Goal: Task Accomplishment & Management: Use online tool/utility

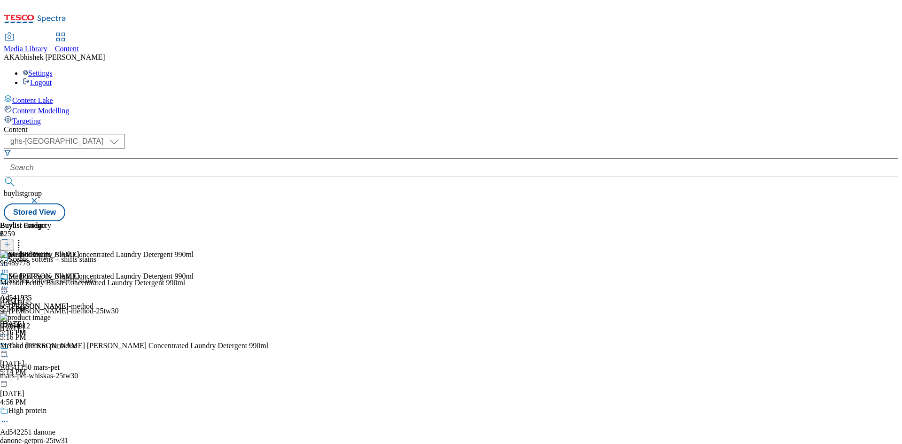
select select "ghs-[GEOGRAPHIC_DATA]"
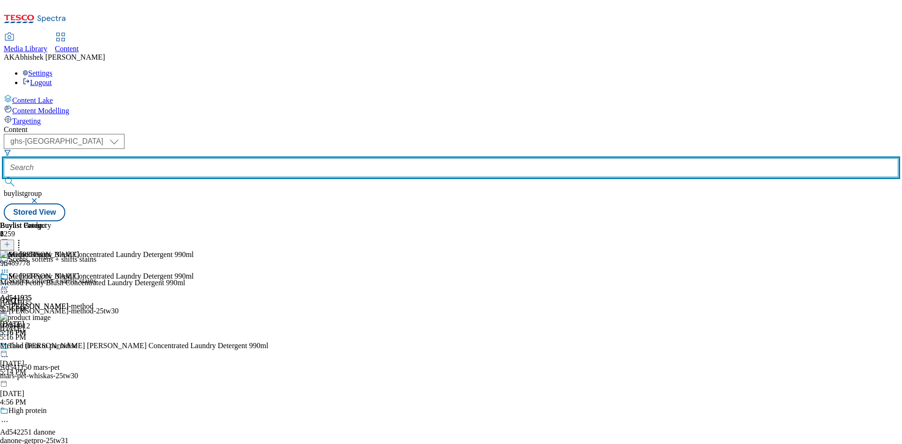
click at [235, 158] on input "text" at bounding box center [451, 167] width 894 height 19
paste input "542251"
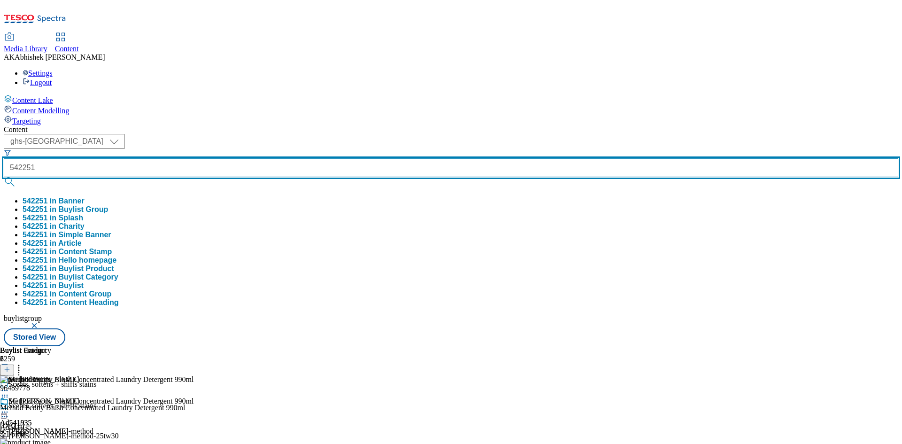
type input "542251"
click at [4, 177] on button "submit" at bounding box center [10, 181] width 13 height 9
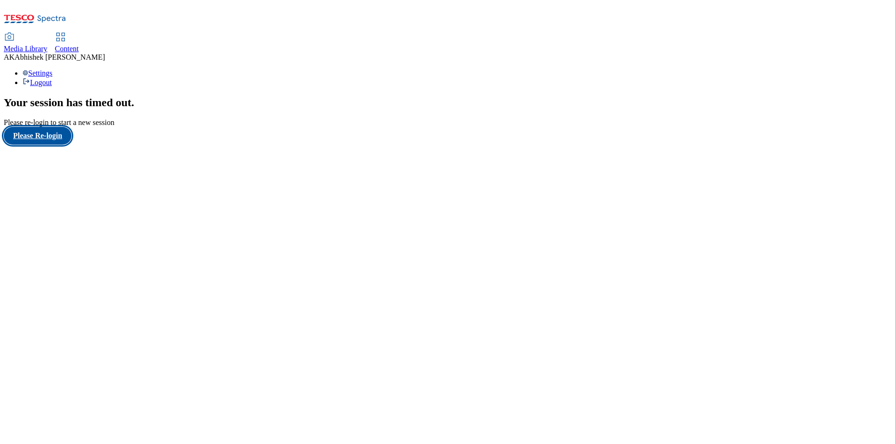
click at [38, 145] on button "Please Re-login" at bounding box center [38, 136] width 68 height 18
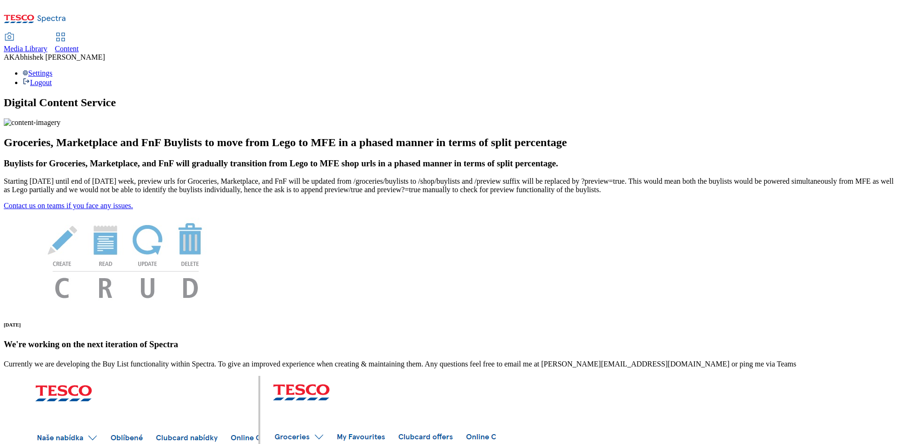
click at [79, 45] on span "Content" at bounding box center [67, 49] width 24 height 8
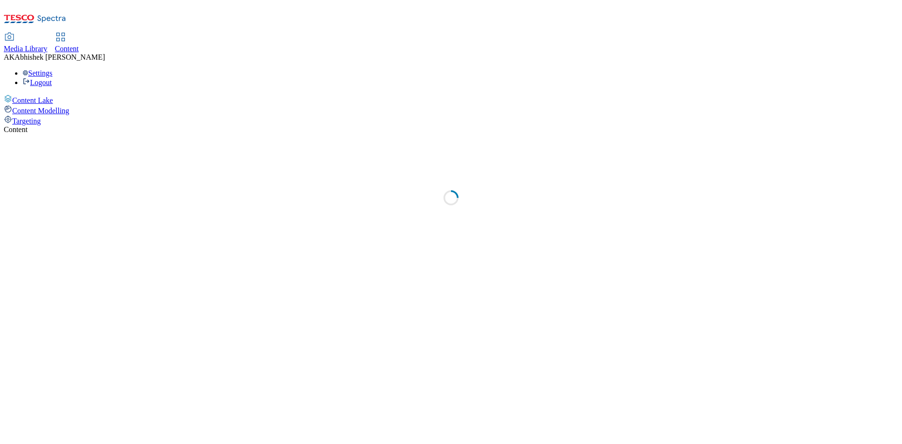
select select "ghs-[GEOGRAPHIC_DATA]"
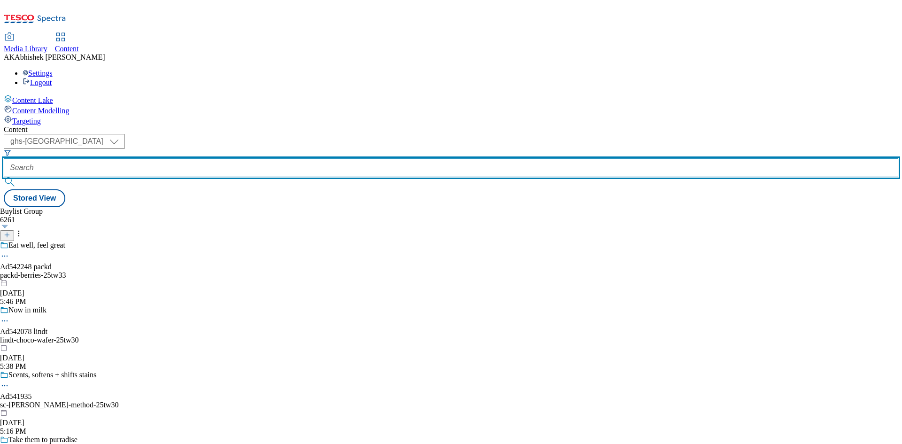
click at [212, 158] on input "text" at bounding box center [451, 167] width 894 height 19
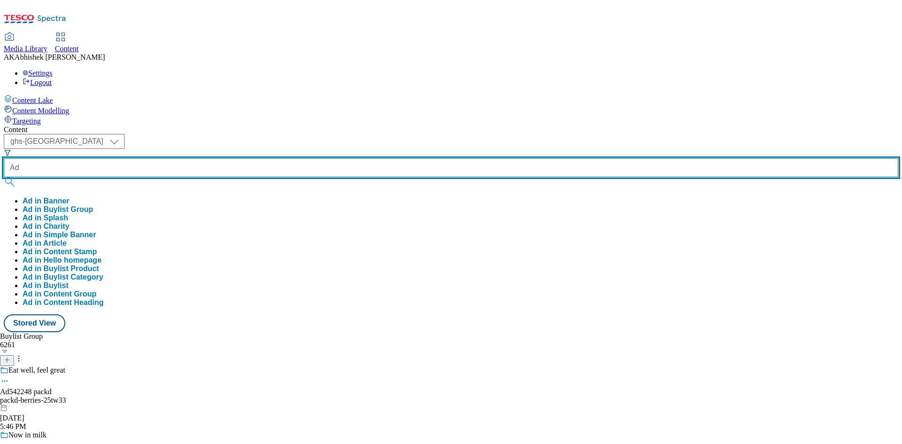
paste input "542251"
type input "Ad542251"
click at [4, 177] on button "submit" at bounding box center [10, 181] width 13 height 9
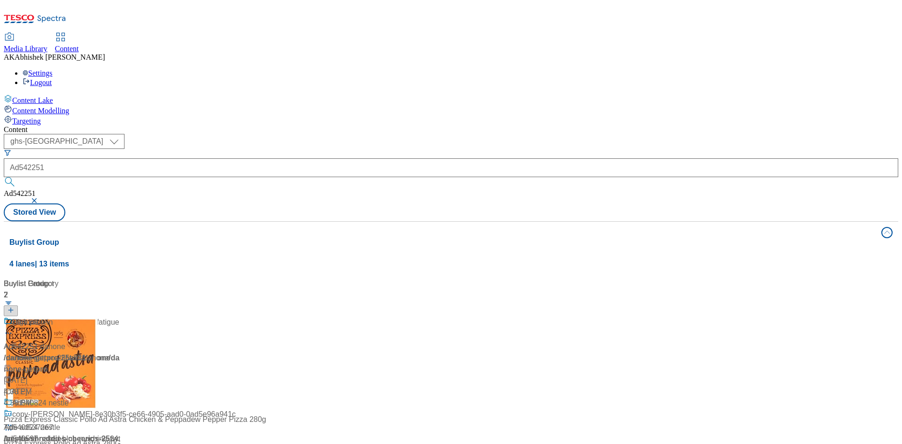
click at [425, 125] on div "Content" at bounding box center [451, 129] width 894 height 8
click at [121, 317] on div "Build muscle and reduce fatigue" at bounding box center [62, 329] width 117 height 24
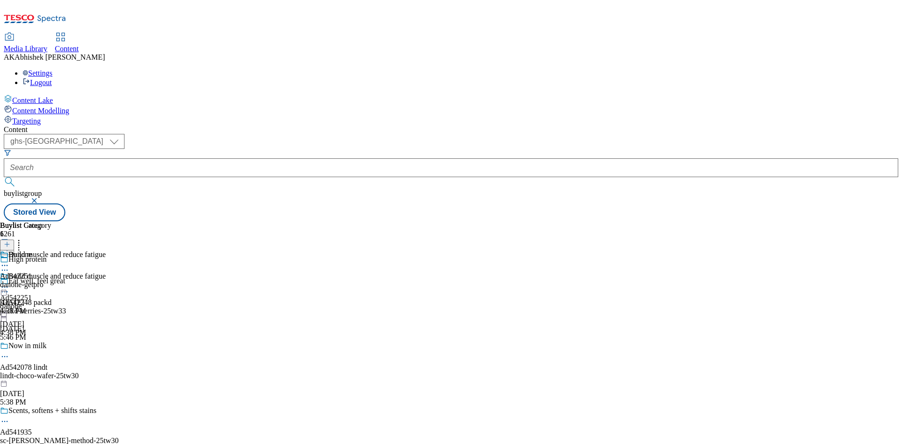
click at [9, 265] on icon at bounding box center [4, 269] width 9 height 9
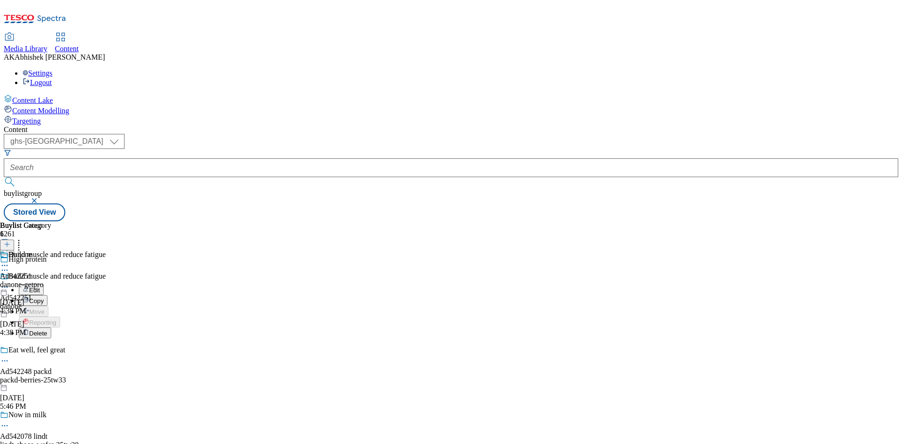
click at [40, 287] on span "Edit" at bounding box center [34, 290] width 11 height 7
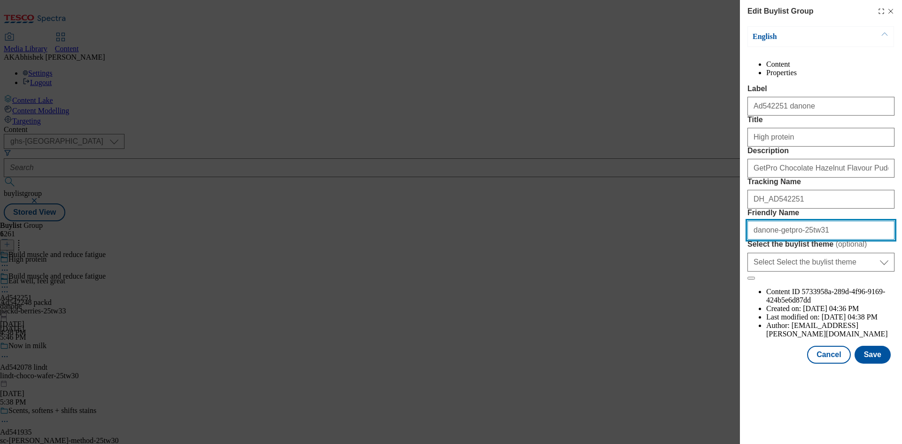
click at [782, 240] on input "danone-getpro-25tw31" at bounding box center [820, 230] width 147 height 19
click at [785, 240] on input "danone-getpro-25tw31" at bounding box center [820, 230] width 147 height 19
click at [784, 240] on input "danone-getpro-25tw31" at bounding box center [820, 230] width 147 height 19
type input "danone-get-pro-25tw31"
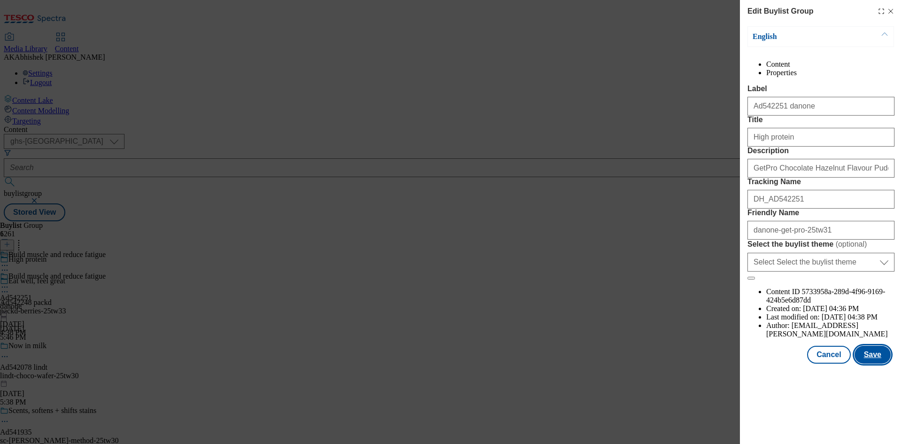
click at [871, 364] on button "Save" at bounding box center [873, 355] width 36 height 18
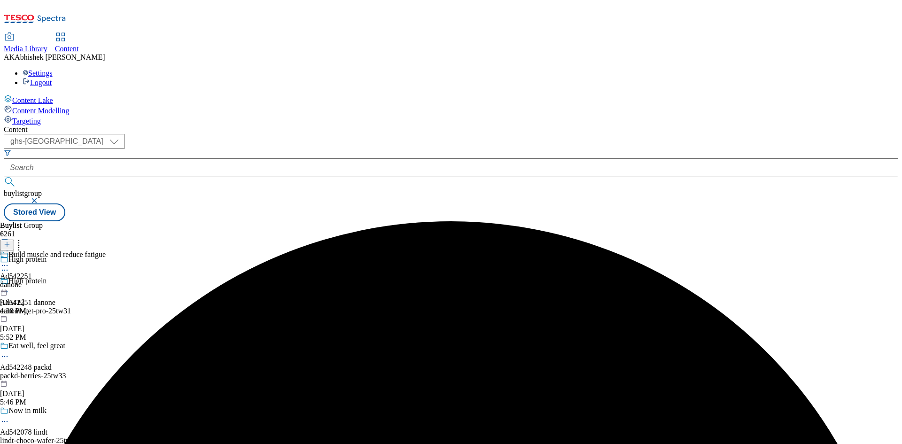
click at [9, 261] on icon at bounding box center [4, 265] width 9 height 9
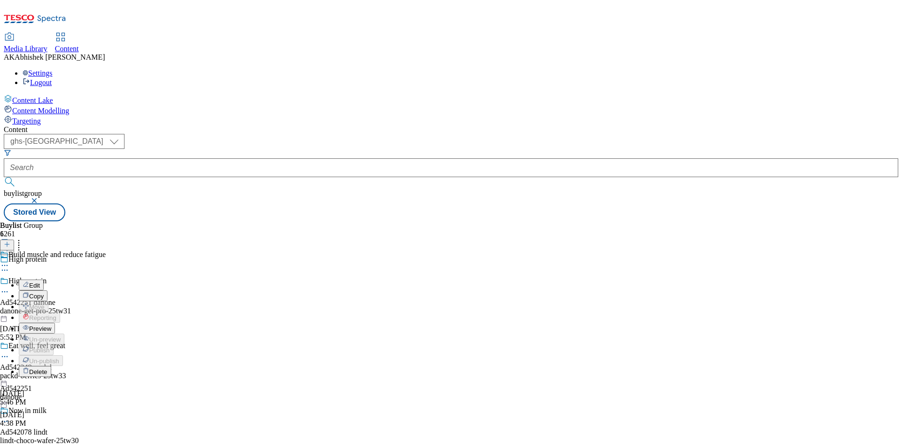
click at [40, 282] on span "Edit" at bounding box center [34, 285] width 11 height 7
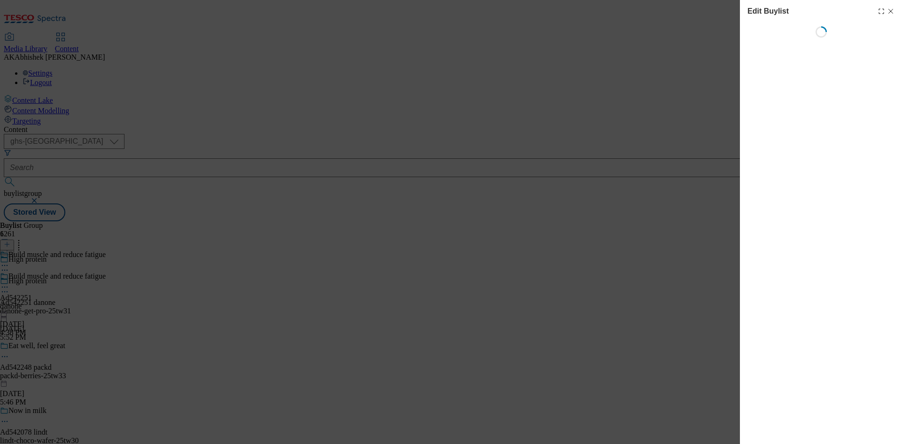
select select "tactical"
select select "supplier funded short term 1-3 weeks"
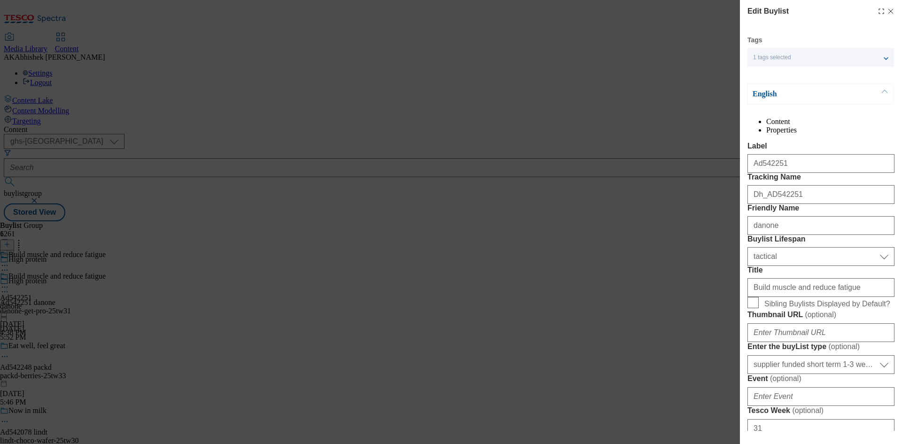
select select "Banner"
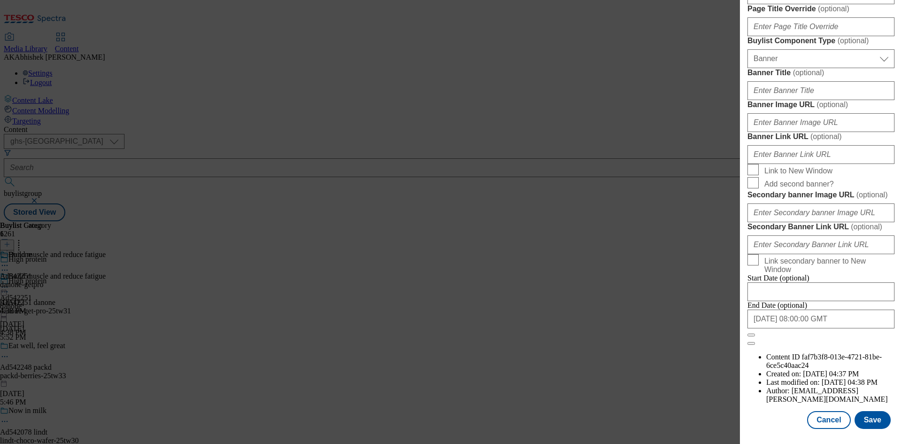
scroll to position [923, 0]
drag, startPoint x: 878, startPoint y: 418, endPoint x: 874, endPoint y: 414, distance: 6.0
click at [878, 418] on button "Save" at bounding box center [873, 420] width 36 height 18
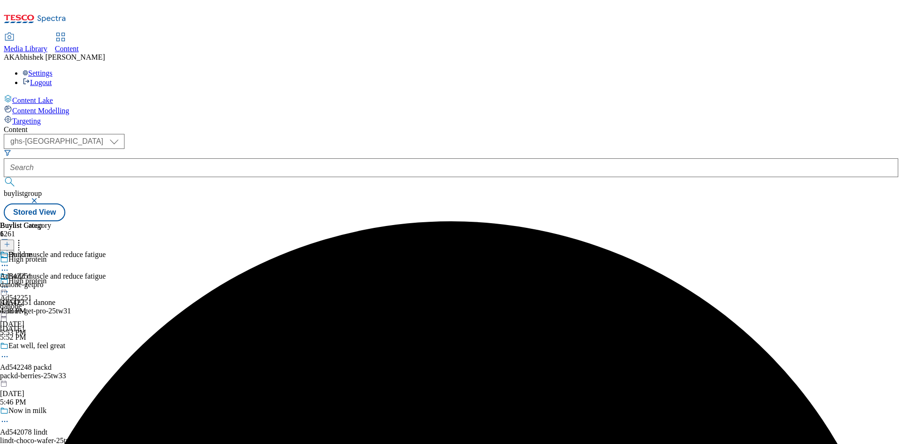
click at [9, 261] on icon at bounding box center [4, 265] width 9 height 9
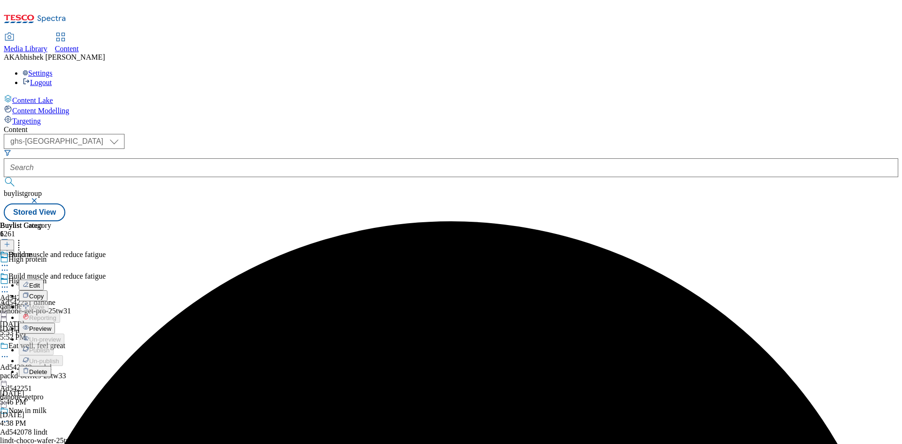
click at [40, 282] on span "Edit" at bounding box center [34, 285] width 11 height 7
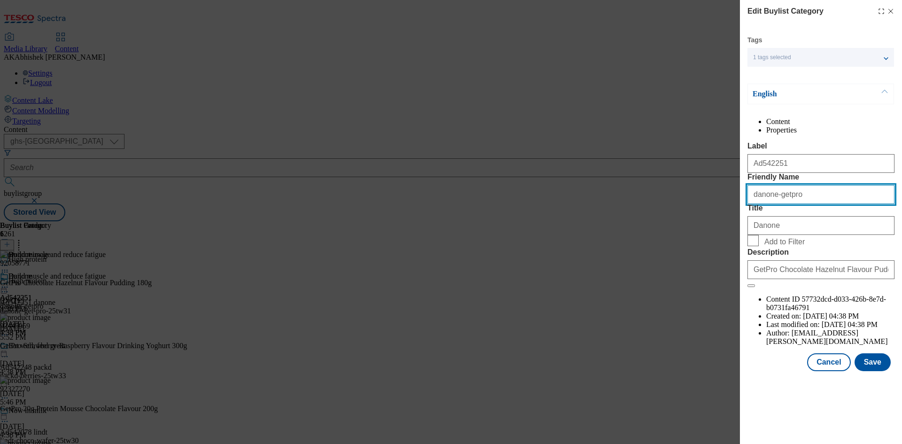
click at [783, 204] on input "danone-getpro" at bounding box center [820, 194] width 147 height 19
type input "danone-get-pro"
click at [874, 371] on button "Save" at bounding box center [873, 362] width 36 height 18
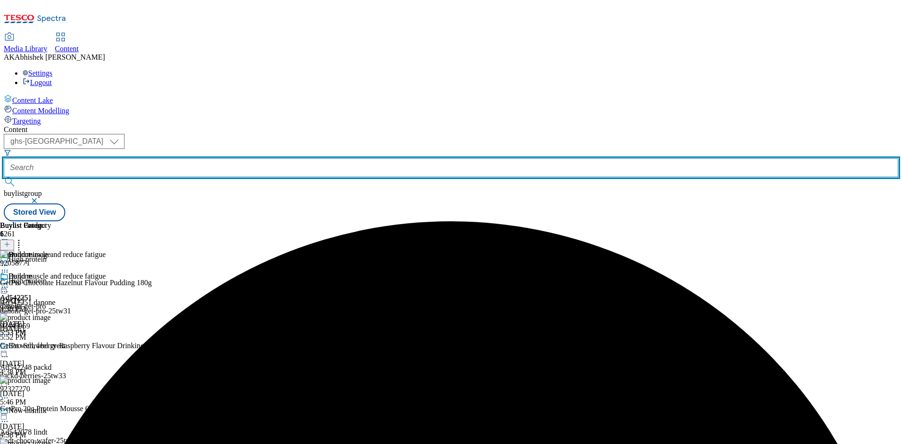
click at [246, 158] on input "text" at bounding box center [451, 167] width 894 height 19
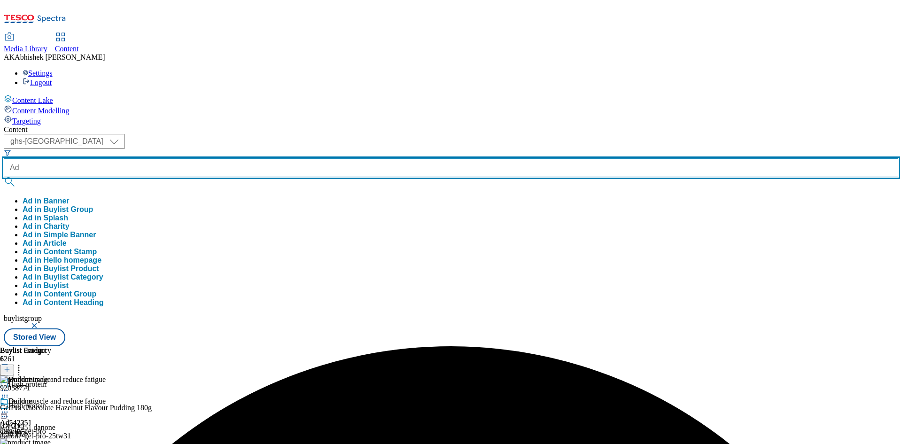
paste input "540791"
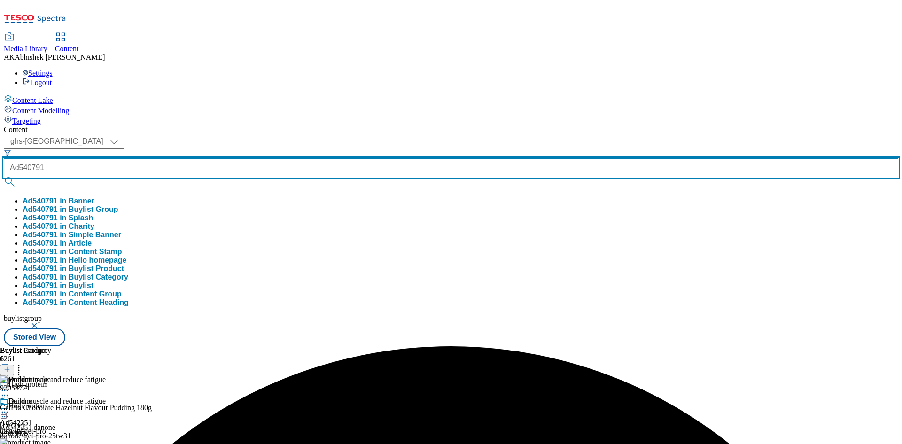
type input "Ad540791"
click at [4, 177] on button "submit" at bounding box center [10, 181] width 13 height 9
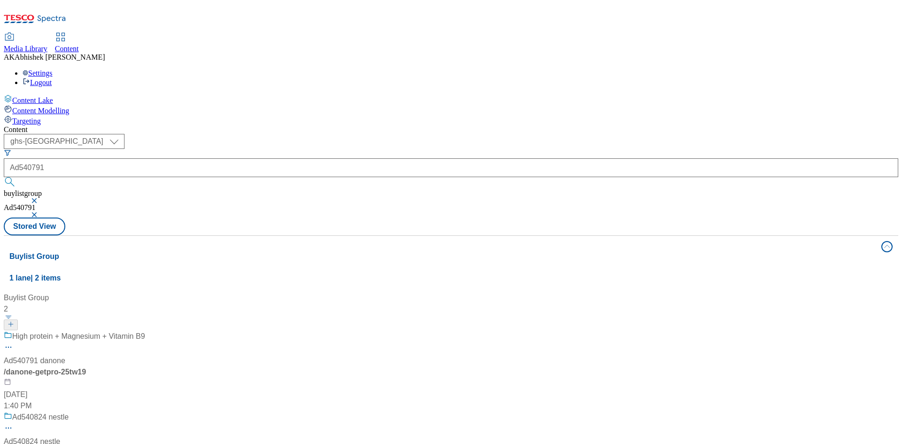
click at [145, 331] on div "High protein + Magnesium + Vitamin B9 Ad540791 danone / danone-getpro-25tw19 Ju…" at bounding box center [74, 371] width 141 height 81
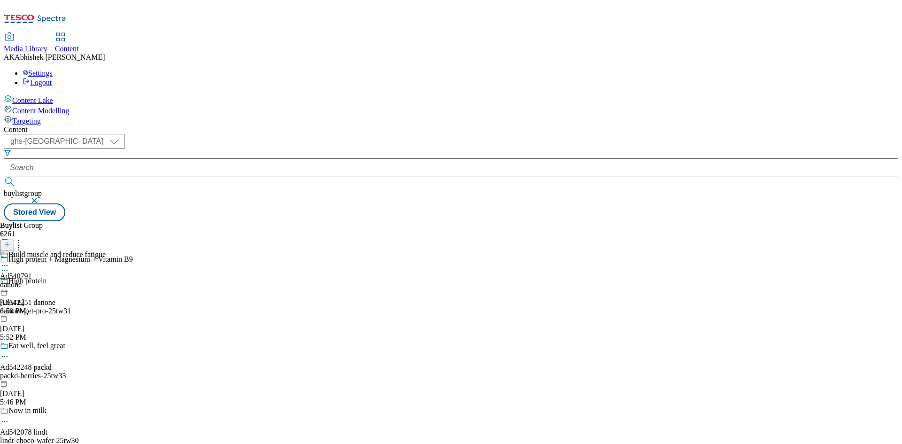
click at [9, 265] on icon at bounding box center [4, 269] width 9 height 9
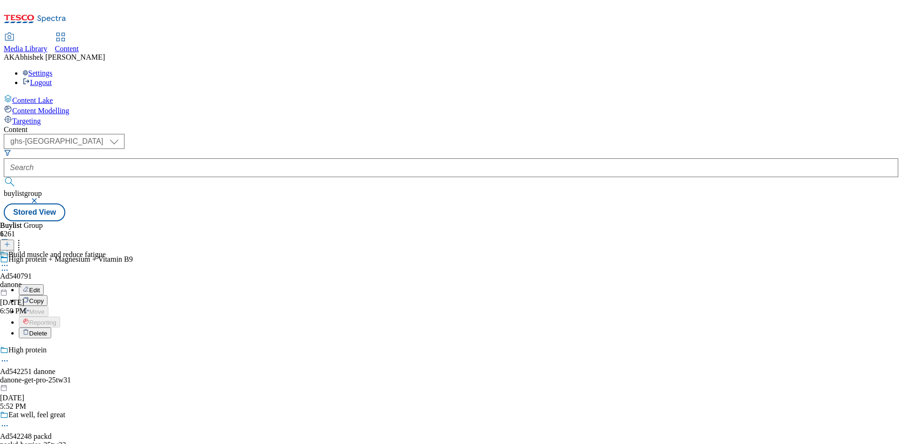
click at [40, 287] on span "Edit" at bounding box center [34, 290] width 11 height 7
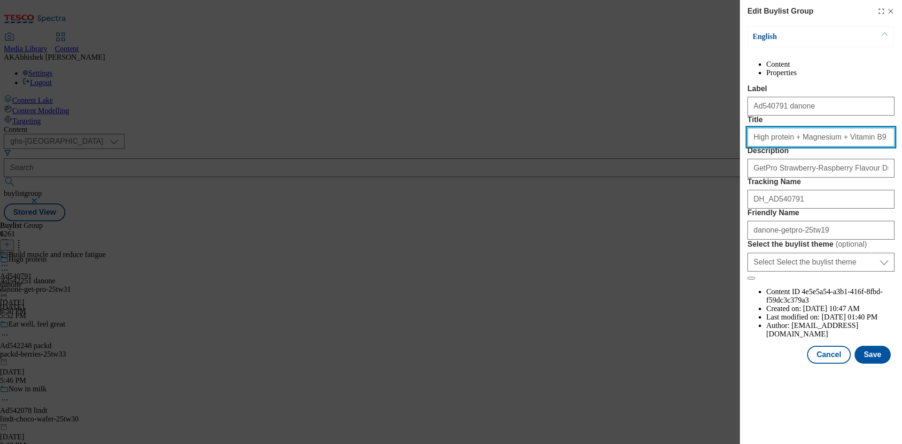
drag, startPoint x: 864, startPoint y: 171, endPoint x: 669, endPoint y: 180, distance: 195.7
click at [676, 179] on div "Edit Buylist Group English Content Properties Label Ad540791 danone Title High …" at bounding box center [451, 222] width 902 height 444
click at [834, 364] on button "Cancel" at bounding box center [828, 355] width 43 height 18
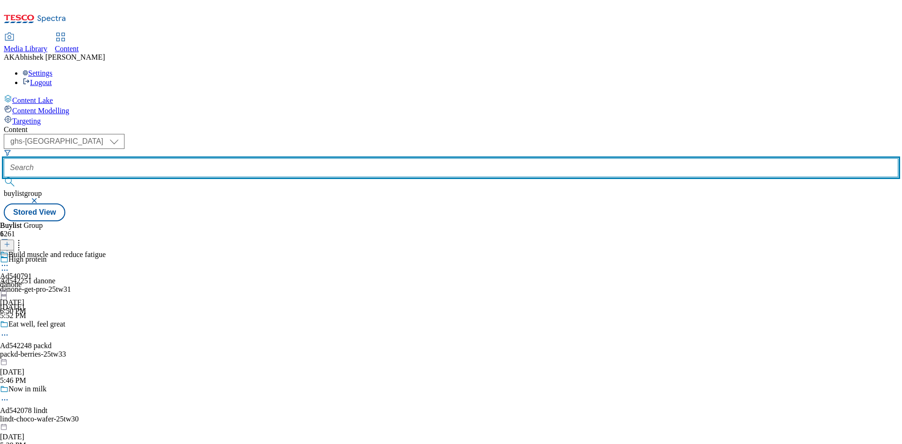
click at [219, 158] on input "text" at bounding box center [451, 167] width 894 height 19
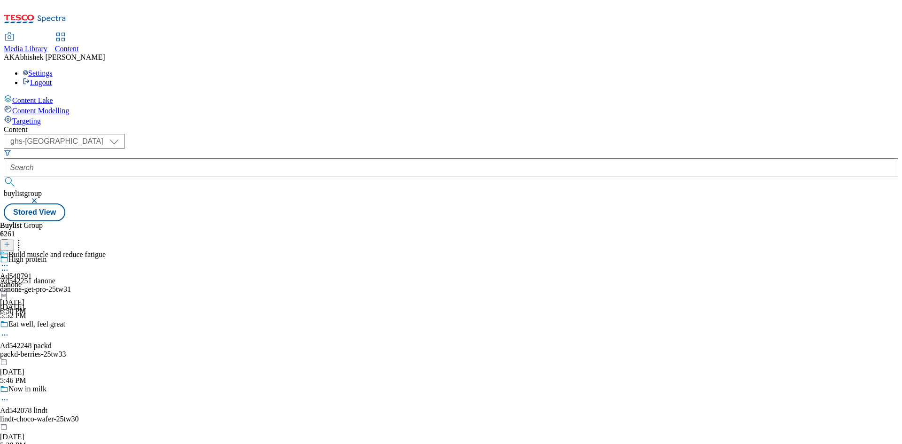
click at [9, 265] on icon at bounding box center [4, 269] width 9 height 9
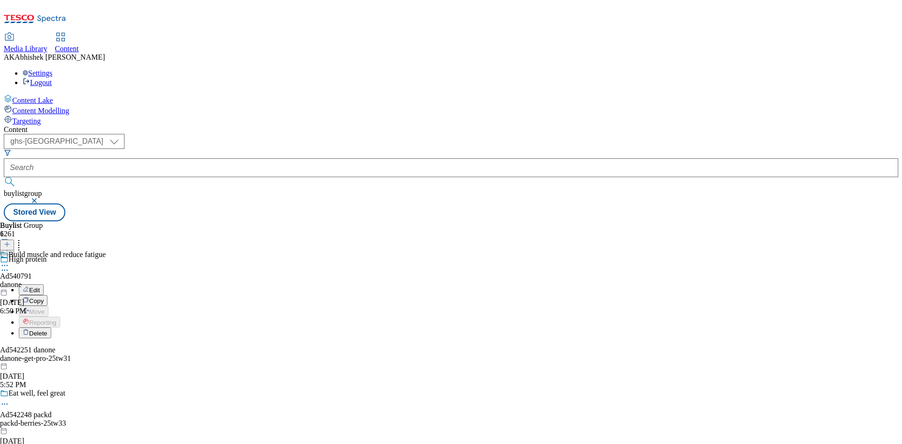
click at [40, 287] on span "Edit" at bounding box center [34, 290] width 11 height 7
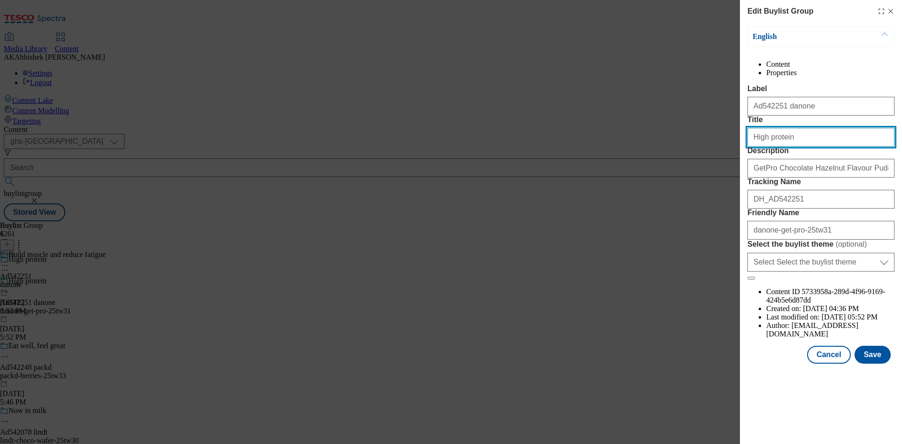
drag, startPoint x: 807, startPoint y: 171, endPoint x: 451, endPoint y: 167, distance: 355.6
click at [573, 167] on div "Edit Buylist Group English Content Properties Label Ad542251 danone Title High …" at bounding box center [451, 222] width 902 height 444
paste input "+ Magnesium + Vitamin B9"
type input "High protein + Magnesium + Vitamin B9"
click at [879, 364] on button "Save" at bounding box center [873, 355] width 36 height 18
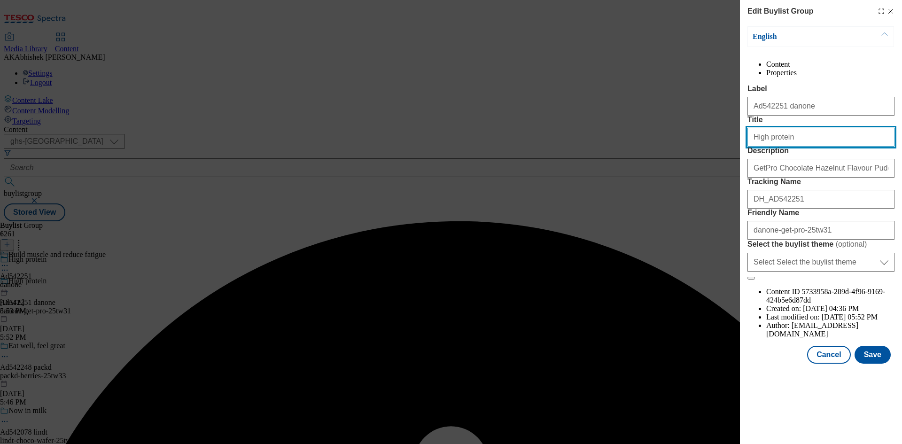
drag, startPoint x: 820, startPoint y: 177, endPoint x: 551, endPoint y: 176, distance: 269.7
click at [555, 175] on div "Edit Buylist Group English Content Properties Label Ad542251 danone Title High …" at bounding box center [451, 222] width 902 height 444
paste input "+ Magnesium + Vitamin B9"
type input "High protein + Magnesium + Vitamin B9"
click at [868, 364] on button "Save" at bounding box center [873, 355] width 36 height 18
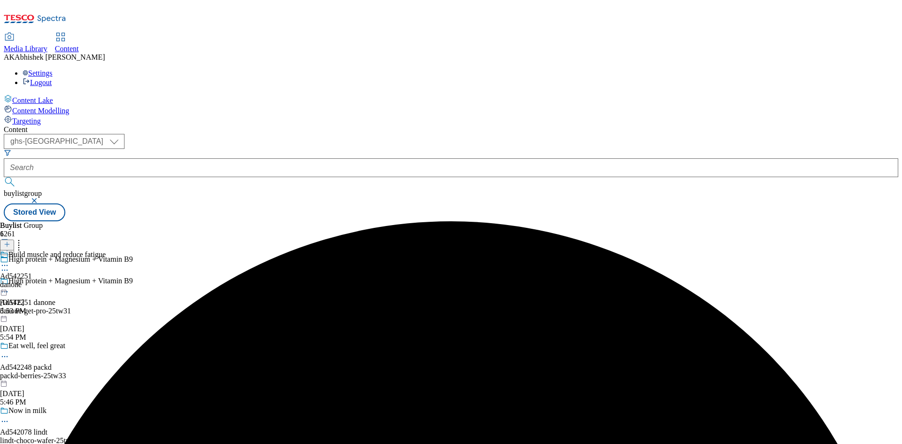
click at [9, 261] on icon at bounding box center [4, 265] width 9 height 9
click at [44, 280] on button "Edit" at bounding box center [31, 285] width 25 height 11
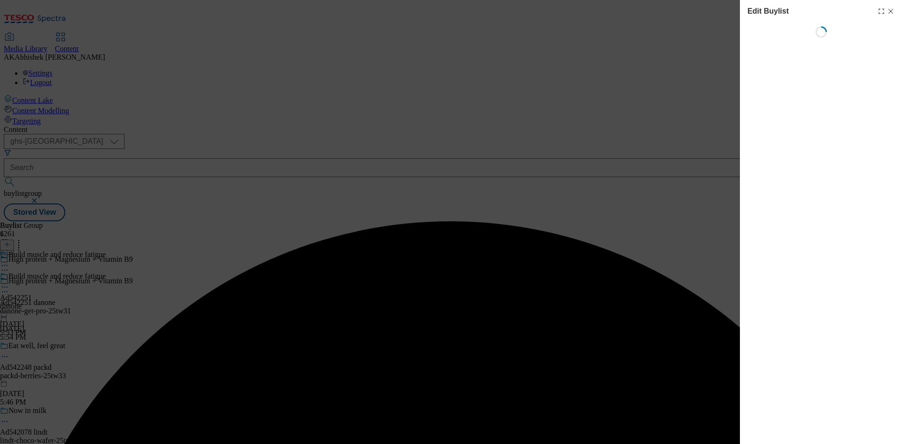
select select "tactical"
select select "supplier funded short term 1-3 weeks"
select select "Banner"
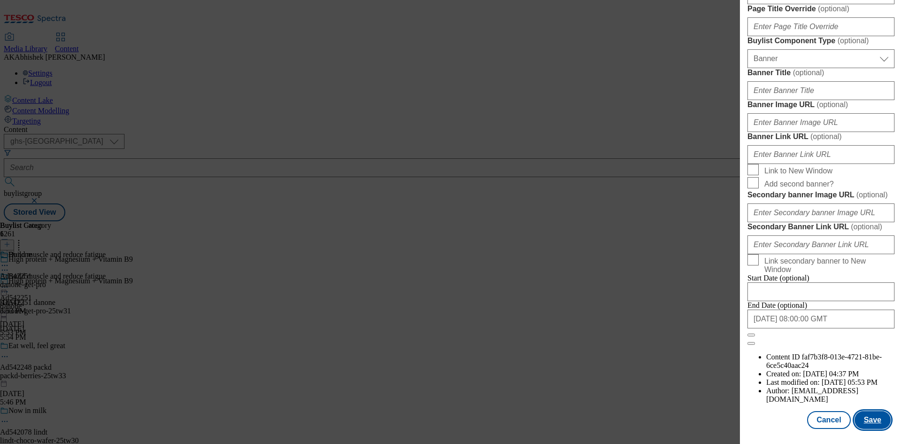
scroll to position [923, 0]
click at [856, 416] on button "Save" at bounding box center [873, 420] width 36 height 18
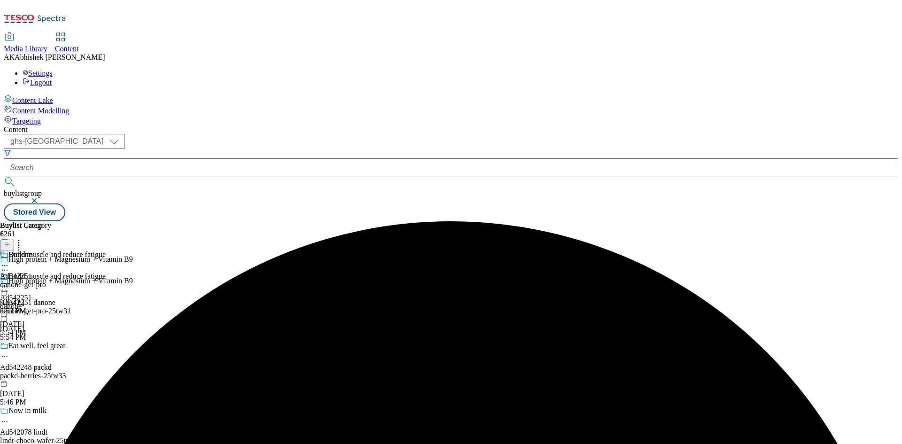
click at [9, 261] on icon at bounding box center [4, 265] width 9 height 9
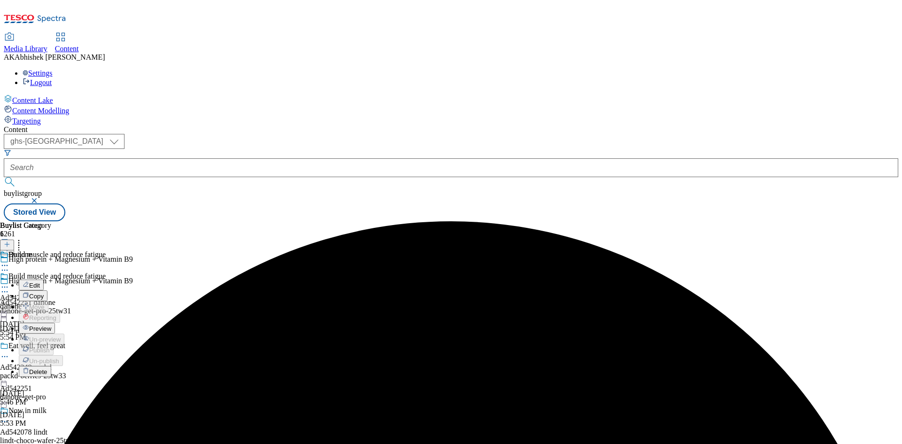
click at [40, 282] on span "Edit" at bounding box center [34, 285] width 11 height 7
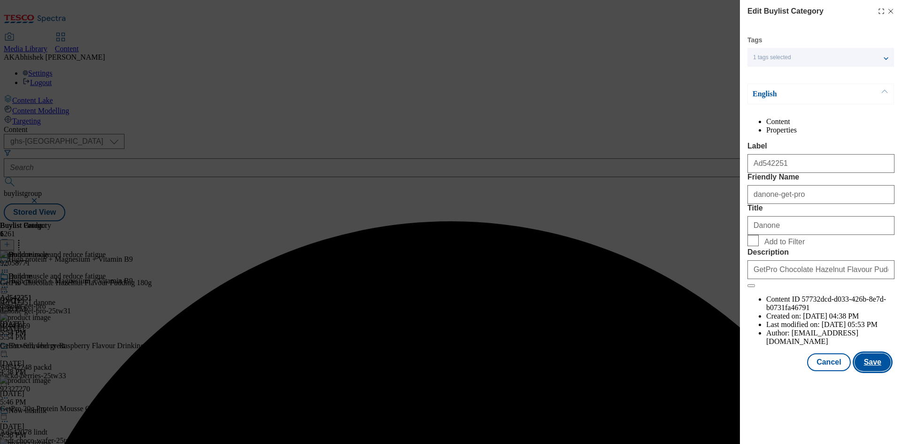
click at [866, 371] on button "Save" at bounding box center [873, 362] width 36 height 18
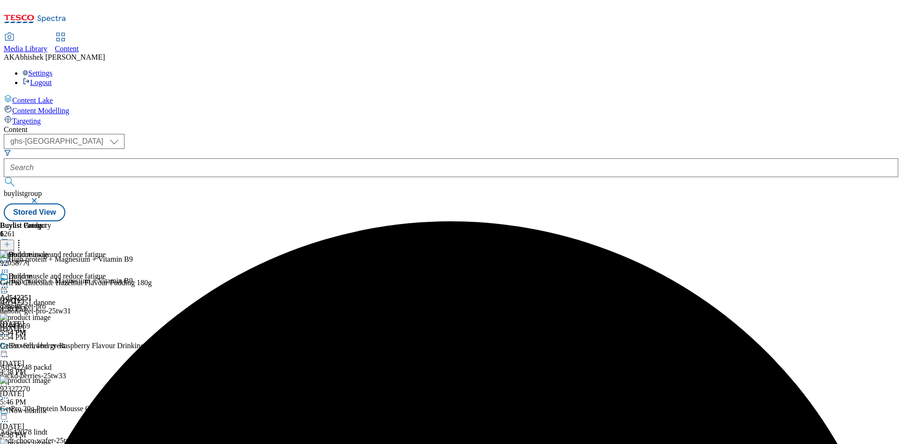
click at [9, 282] on icon at bounding box center [4, 286] width 9 height 9
click at [51, 347] on span "Preview" at bounding box center [40, 350] width 22 height 7
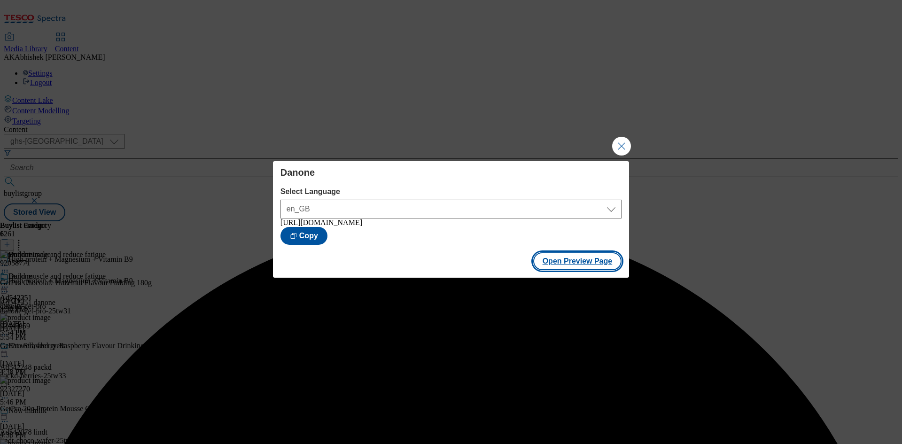
click at [598, 264] on button "Open Preview Page" at bounding box center [577, 261] width 89 height 18
click at [569, 260] on button "Open Preview Page" at bounding box center [577, 261] width 89 height 18
click at [620, 142] on button "Close Modal" at bounding box center [621, 146] width 19 height 19
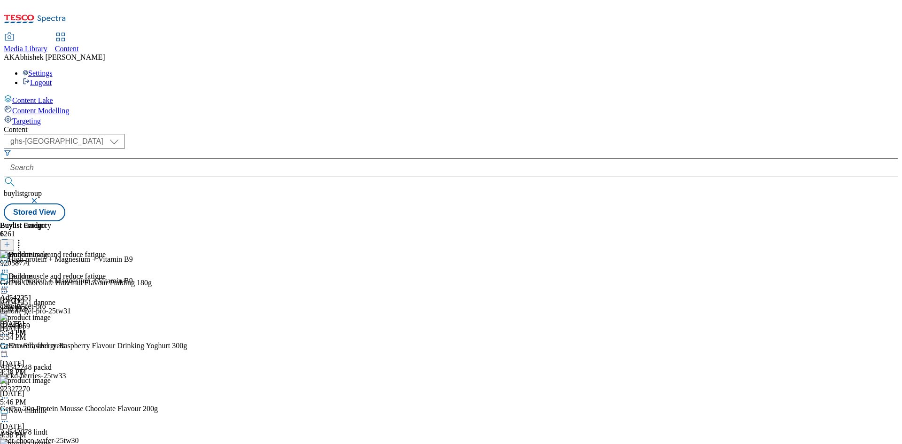
click at [9, 282] on icon at bounding box center [4, 286] width 9 height 9
click at [50, 379] on span "Publish" at bounding box center [39, 382] width 21 height 7
